Goal: Transaction & Acquisition: Purchase product/service

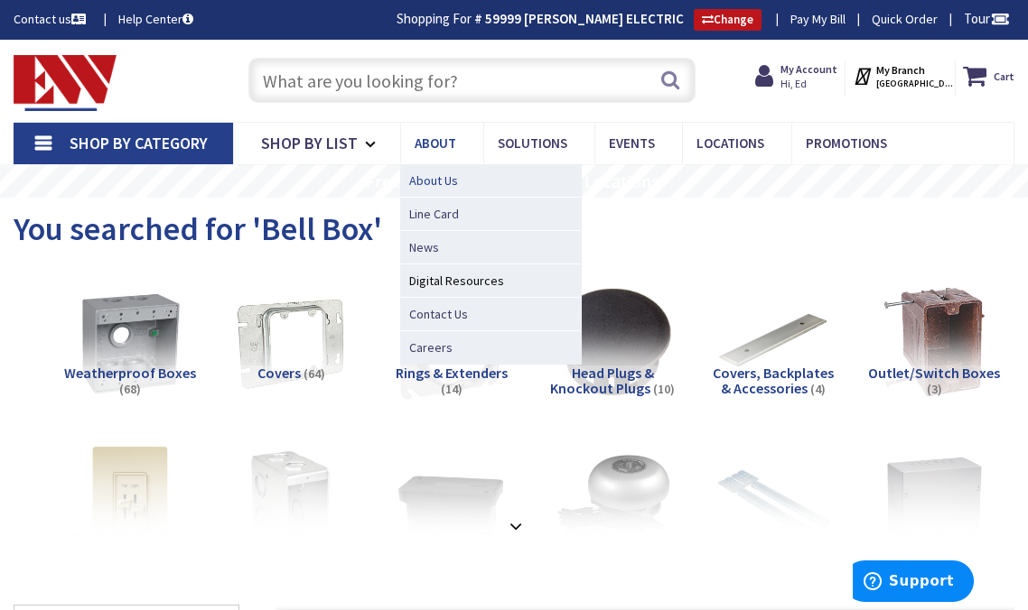
click at [401, 177] on link "About Us" at bounding box center [490, 179] width 181 height 33
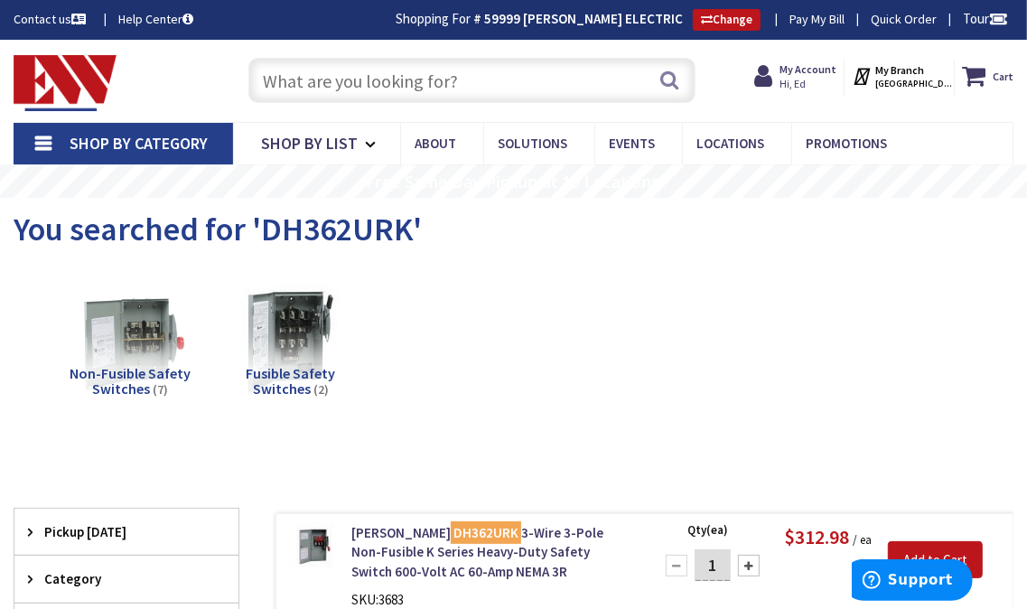
scroll to position [271, 0]
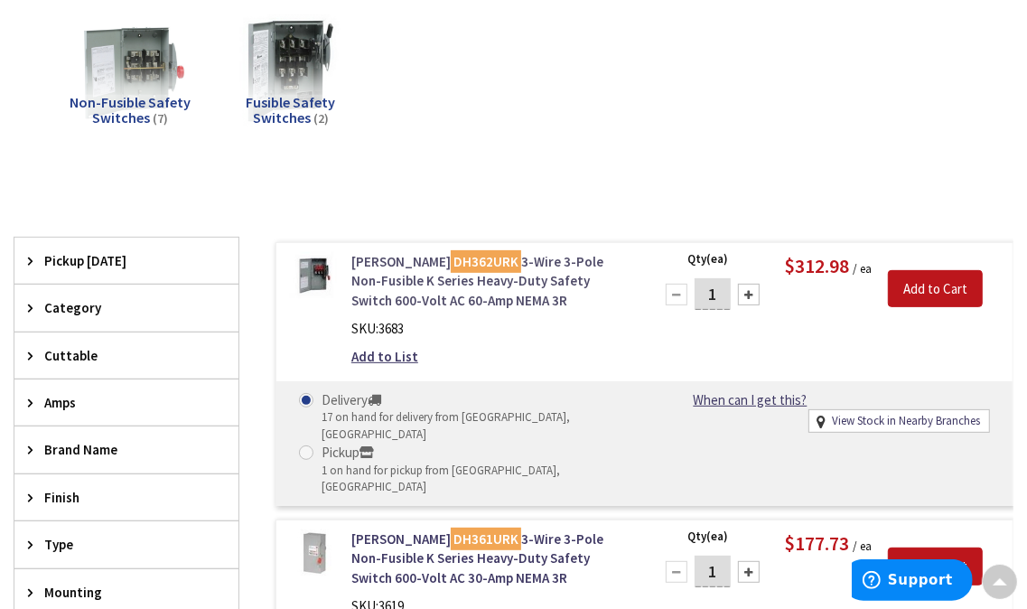
click at [478, 270] on link "Eaton DH362URK 3-Wire 3-Pole Non-Fusible K Series Heavy-Duty Safety Switch 600-…" at bounding box center [491, 281] width 280 height 58
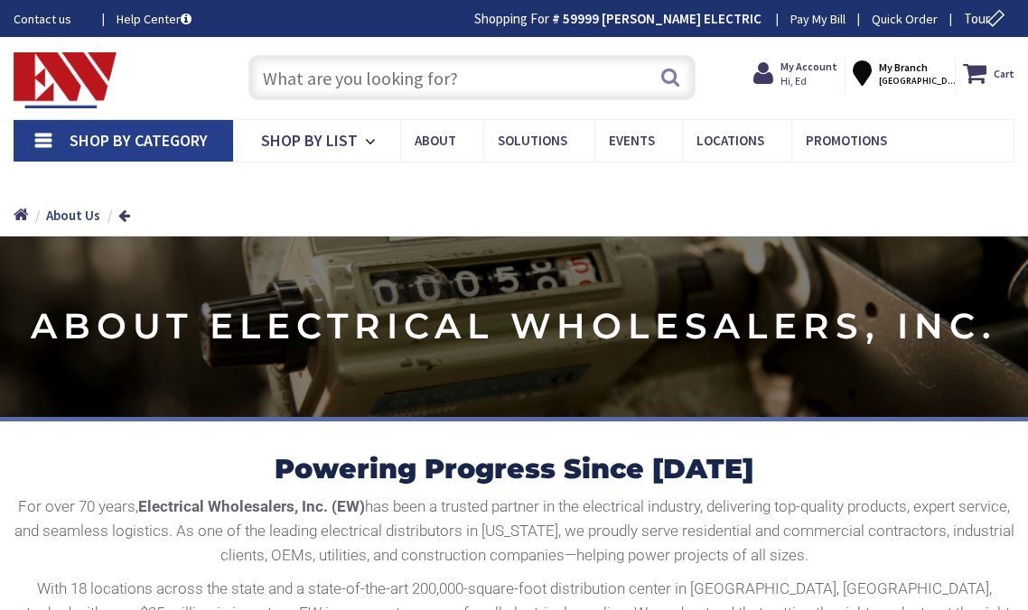
type input "[GEOGRAPHIC_DATA], [GEOGRAPHIC_DATA]"
